Goal: Navigation & Orientation: Find specific page/section

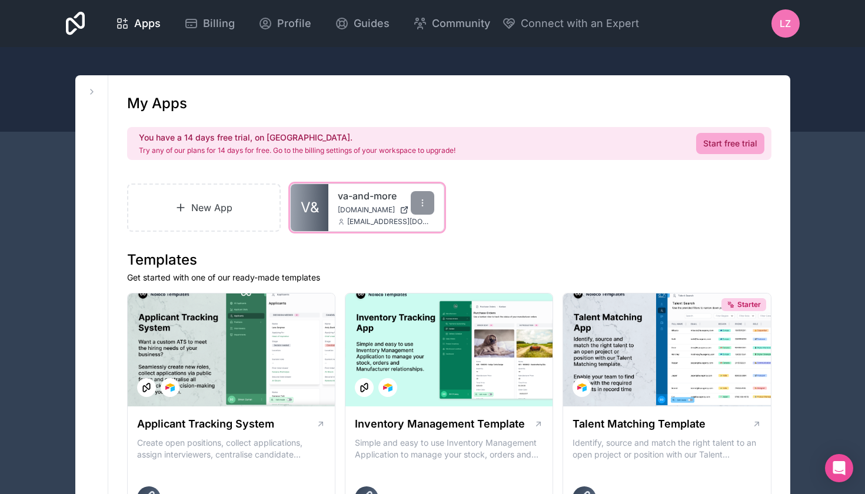
click at [344, 197] on link "va-and-more" at bounding box center [386, 196] width 97 height 14
click at [344, 220] on icon at bounding box center [341, 221] width 7 height 7
click at [368, 205] on span "va-and-more.noloco.co" at bounding box center [366, 209] width 57 height 9
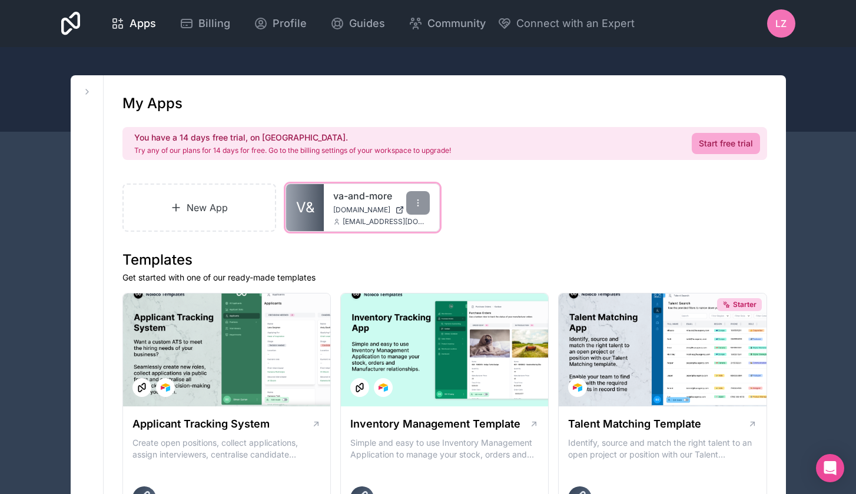
click at [382, 188] on div "va-and-more va-and-more.noloco.co info@vaandmore.com" at bounding box center [381, 207] width 115 height 47
click at [340, 200] on link "va-and-more" at bounding box center [381, 196] width 97 height 14
